Goal: Task Accomplishment & Management: Manage account settings

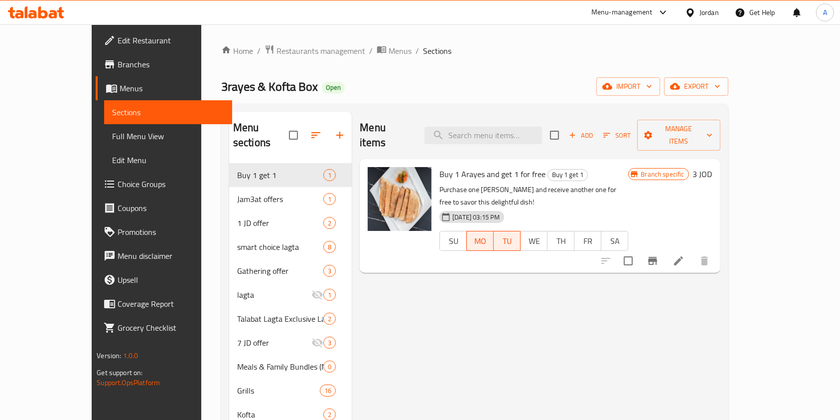
click at [266, 42] on div "Home / Restaurants management / Menus / Sections 3rayes & Kofta Box Open import…" at bounding box center [474, 291] width 547 height 535
click at [277, 51] on span "Restaurants management" at bounding box center [321, 51] width 89 height 12
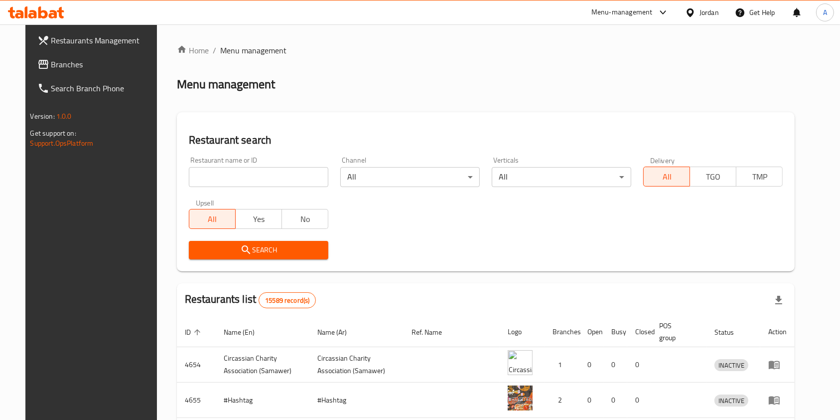
click at [242, 179] on input "search" at bounding box center [259, 177] width 140 height 20
type input "markazia"
click button "Search" at bounding box center [259, 250] width 140 height 18
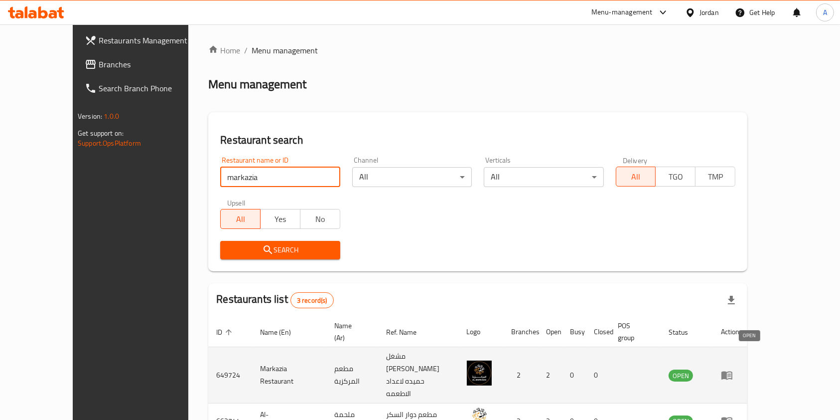
scroll to position [50, 0]
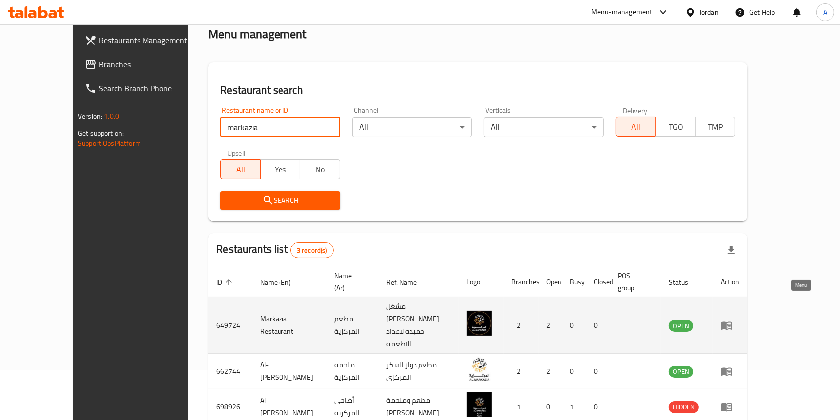
click at [733, 321] on icon "enhanced table" at bounding box center [727, 325] width 11 height 8
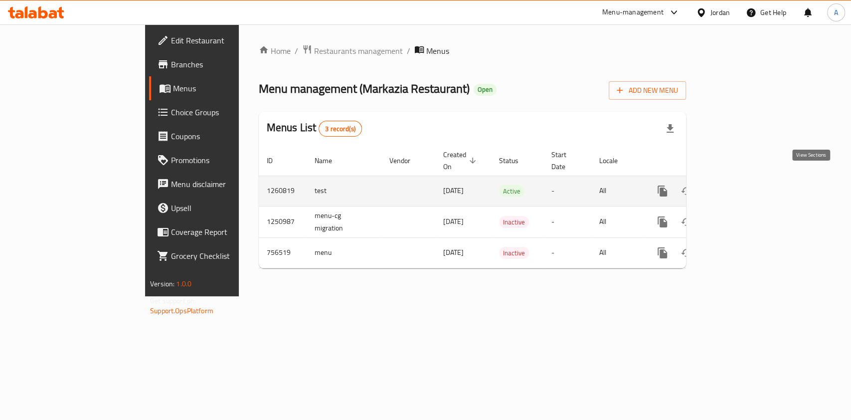
click at [746, 181] on link "enhanced table" at bounding box center [734, 191] width 24 height 24
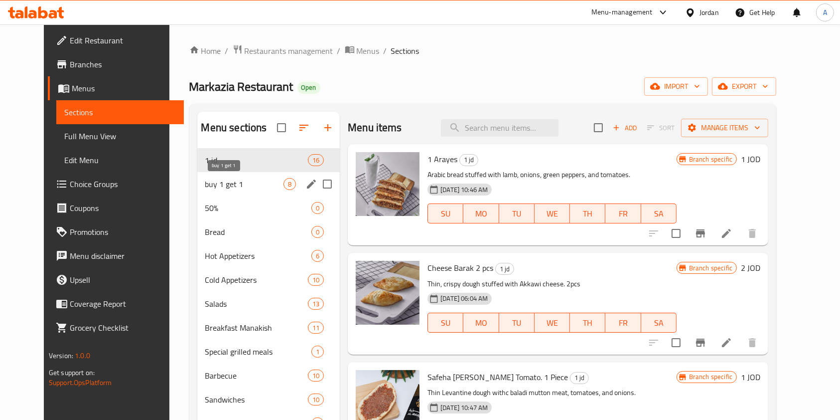
click at [243, 182] on span "buy 1 get 1" at bounding box center [244, 184] width 79 height 12
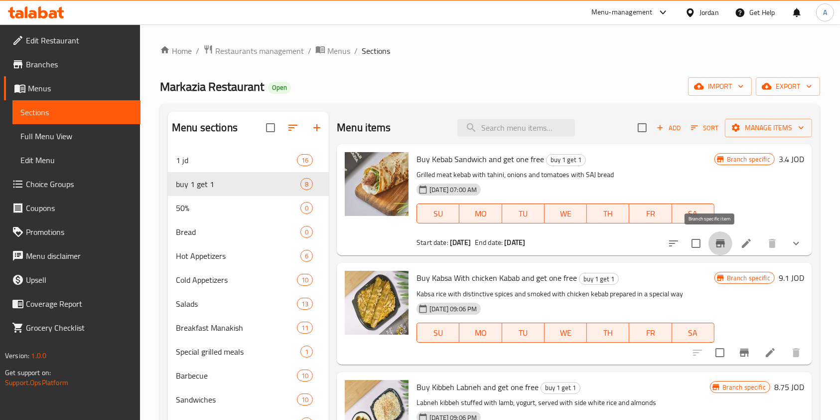
click at [716, 242] on icon "Branch-specific-item" at bounding box center [720, 243] width 9 height 8
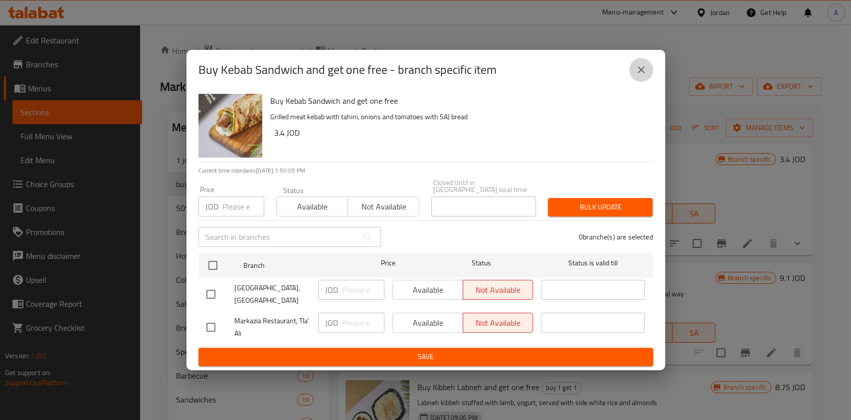
click at [637, 82] on button "close" at bounding box center [641, 70] width 24 height 24
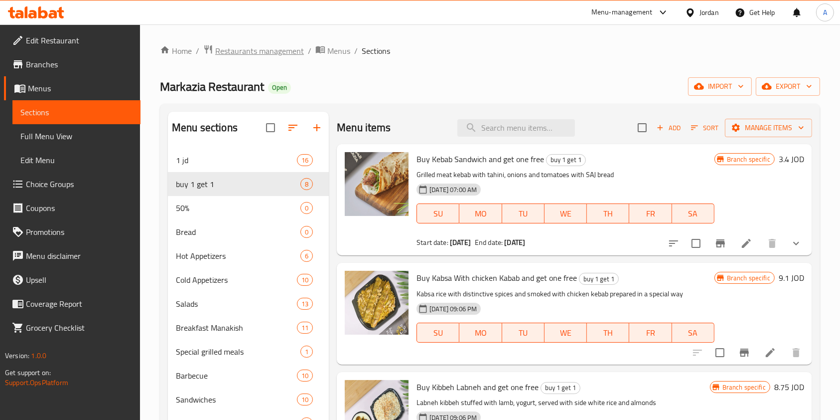
click at [245, 54] on span "Restaurants management" at bounding box center [259, 51] width 89 height 12
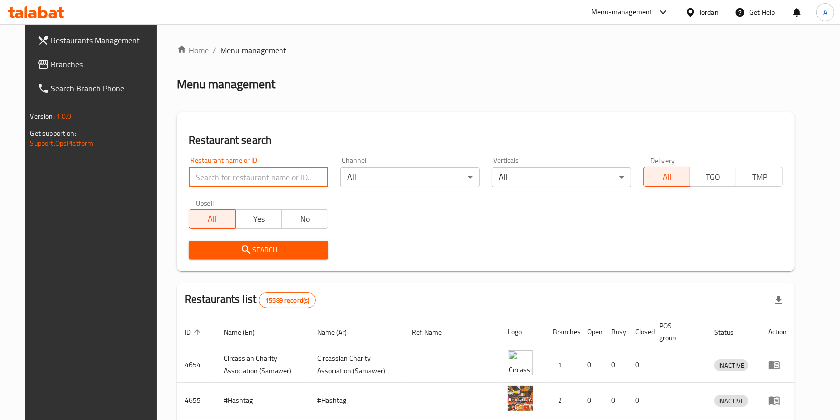
click at [243, 178] on input "search" at bounding box center [259, 177] width 140 height 20
type input "اجدا"
click button "Search" at bounding box center [259, 250] width 140 height 18
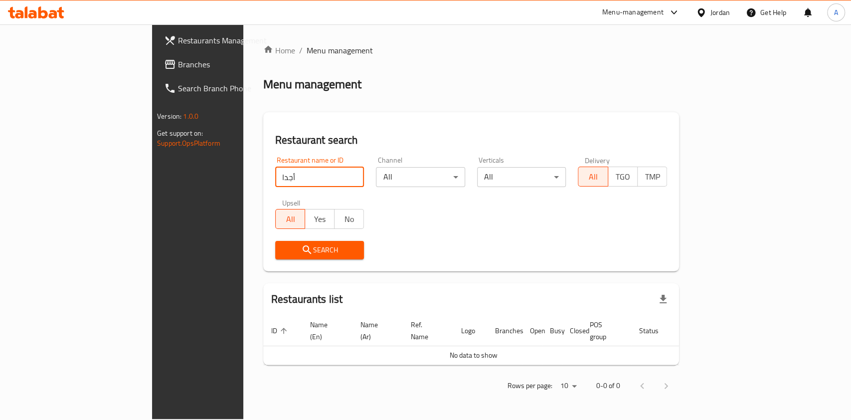
type input "أجدا"
click button "Search" at bounding box center [319, 250] width 89 height 18
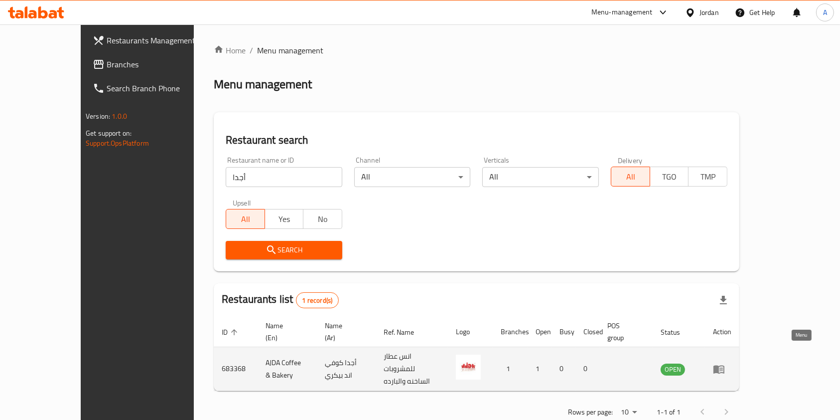
click at [725, 365] on icon "enhanced table" at bounding box center [719, 369] width 11 height 8
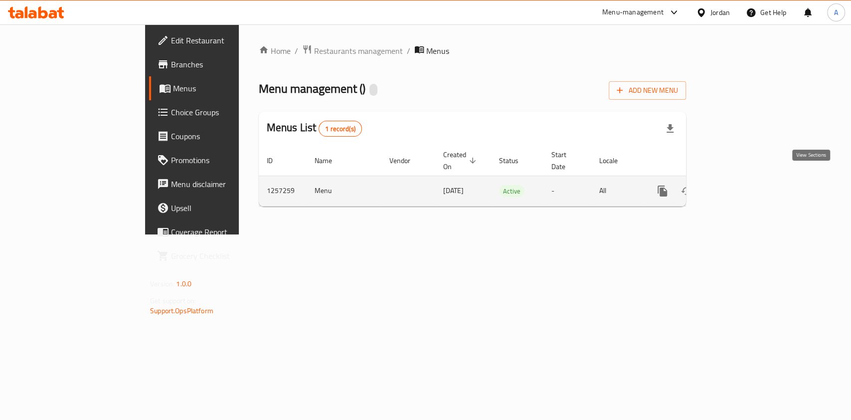
click at [738, 186] on icon "enhanced table" at bounding box center [734, 190] width 9 height 9
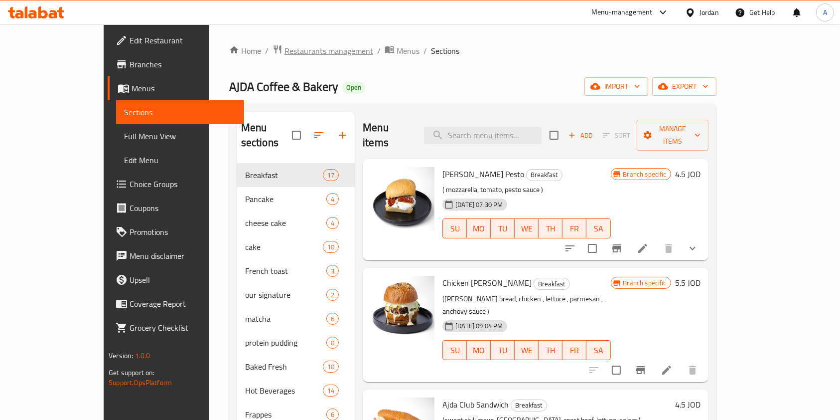
click at [285, 47] on span "Restaurants management" at bounding box center [329, 51] width 89 height 12
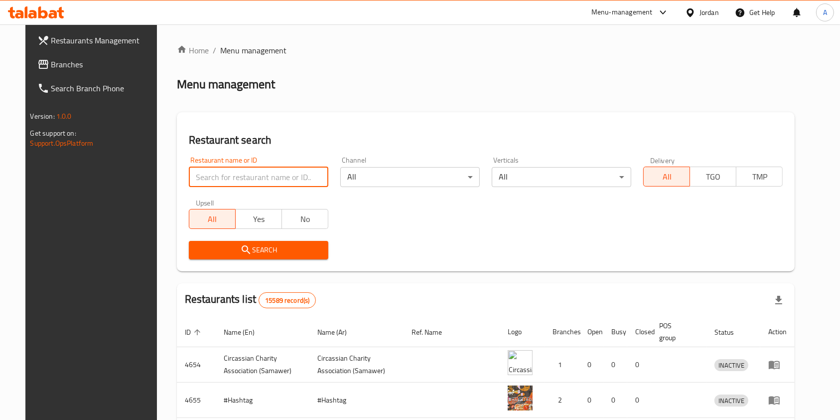
click at [227, 180] on input "search" at bounding box center [259, 177] width 140 height 20
type input "v. Hg,hk"
click button "Search" at bounding box center [259, 250] width 140 height 18
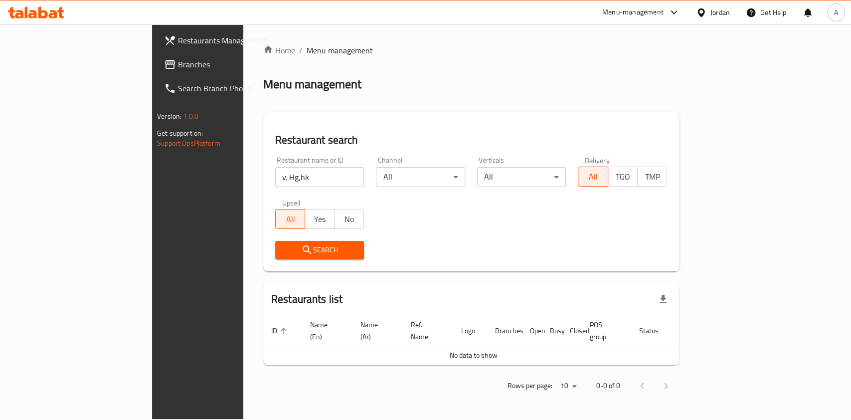
click at [275, 179] on input "v. Hg,hk" at bounding box center [319, 177] width 89 height 20
type input "رز ألوان"
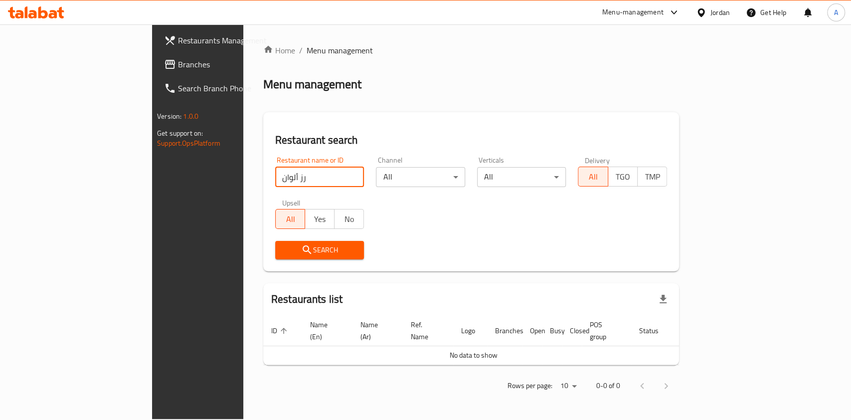
click button "Search" at bounding box center [319, 250] width 89 height 18
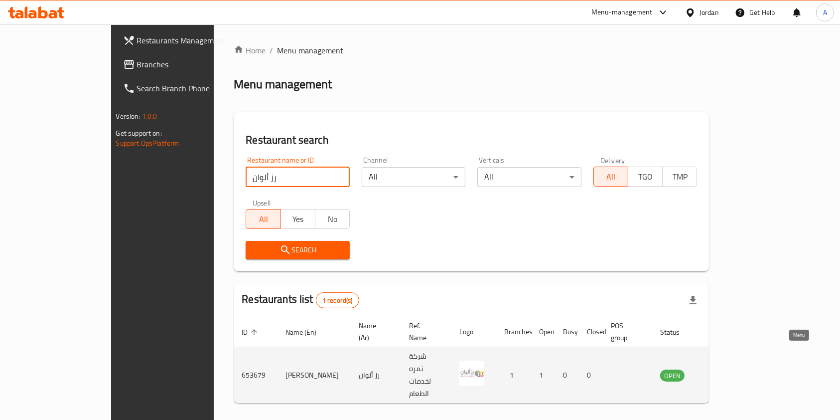
click at [724, 371] on icon "enhanced table" at bounding box center [718, 375] width 11 height 8
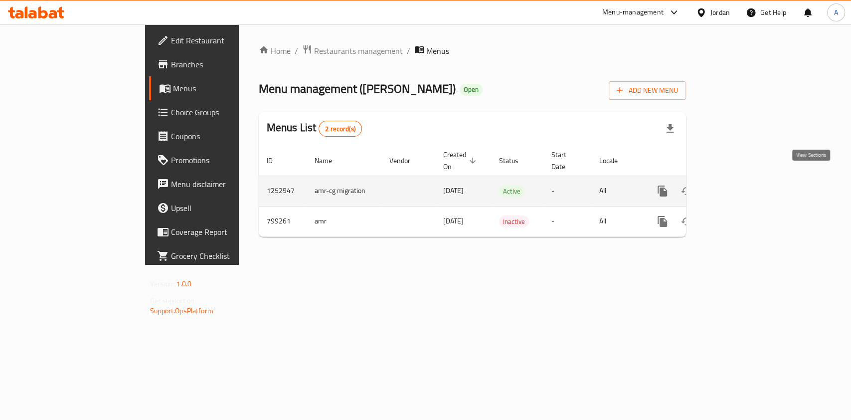
click at [740, 185] on icon "enhanced table" at bounding box center [734, 191] width 12 height 12
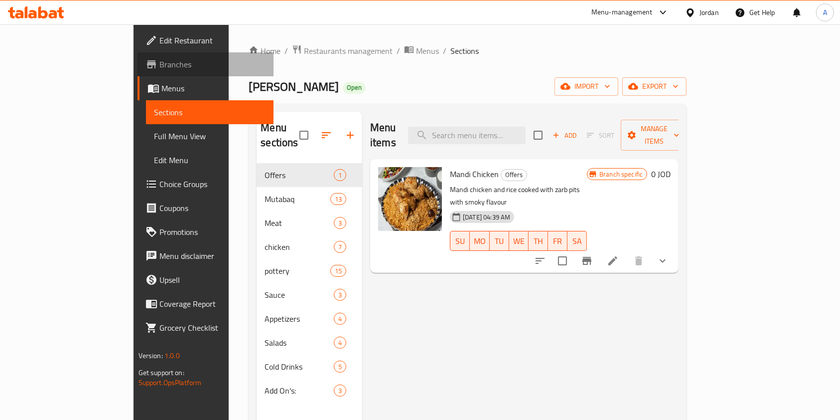
click at [159, 66] on span "Branches" at bounding box center [212, 64] width 107 height 12
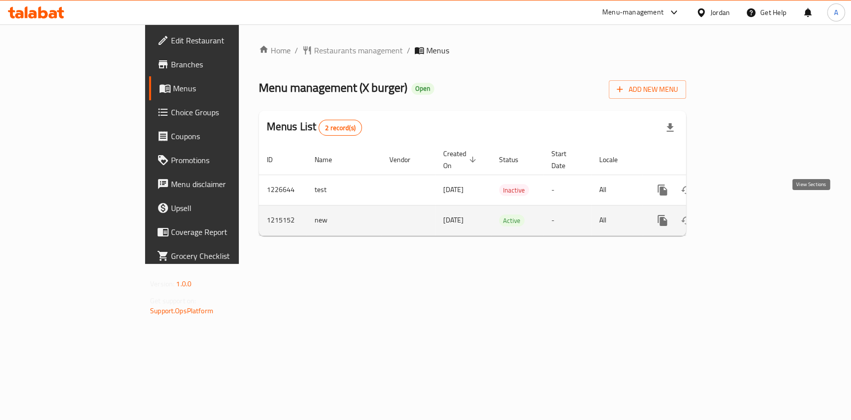
click at [740, 214] on icon "enhanced table" at bounding box center [734, 220] width 12 height 12
